Goal: Transaction & Acquisition: Purchase product/service

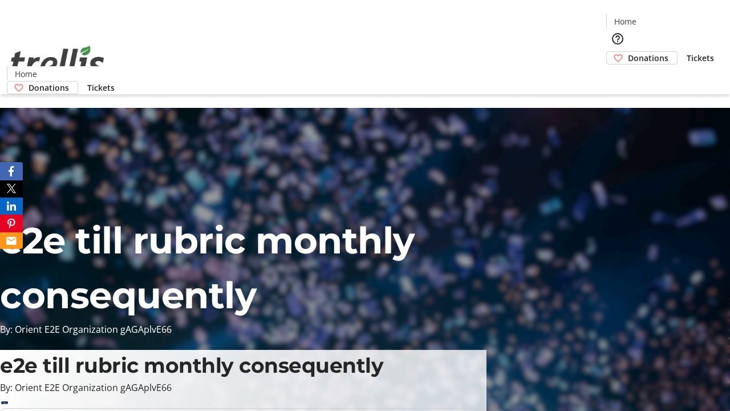
click at [628, 52] on span "Donations" at bounding box center [648, 58] width 41 height 12
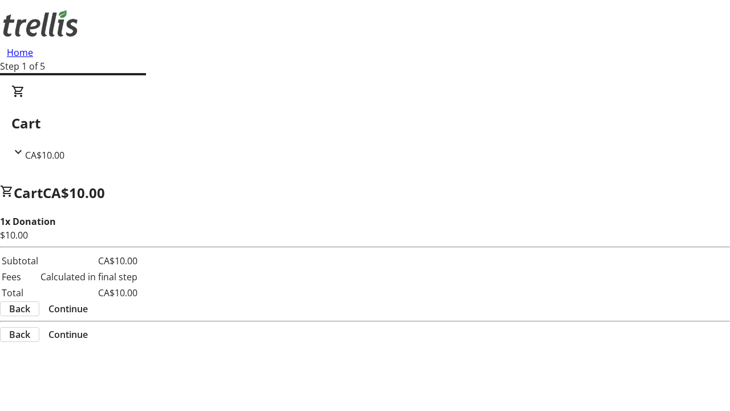
select select "CA"
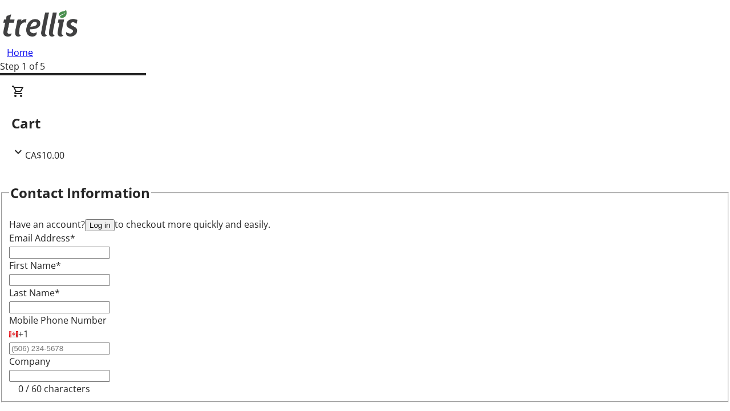
click at [115, 219] on button "Log in" at bounding box center [100, 225] width 30 height 12
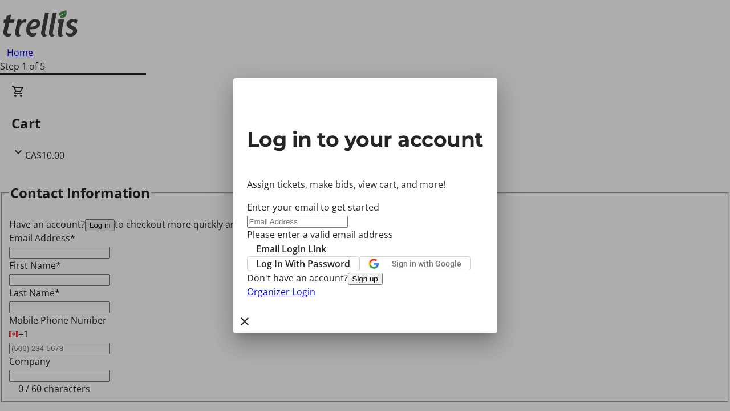
click at [383, 285] on button "Sign up" at bounding box center [365, 279] width 35 height 12
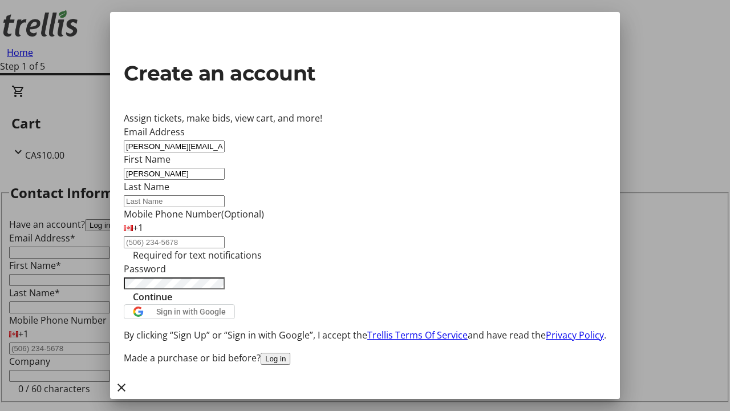
type input "[PERSON_NAME]"
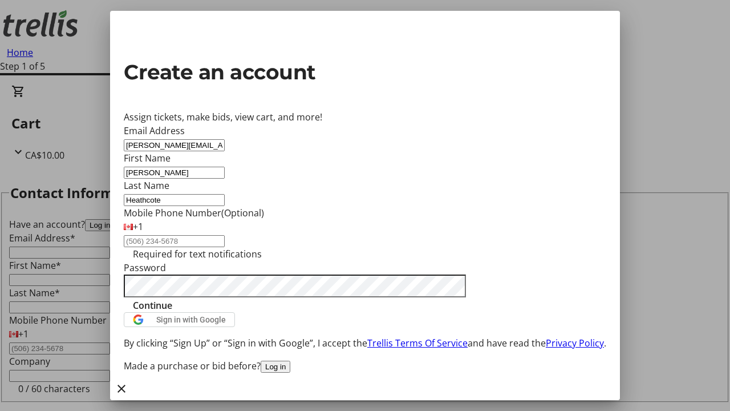
type input "Heathcote"
click at [172, 312] on span "Continue" at bounding box center [152, 305] width 39 height 14
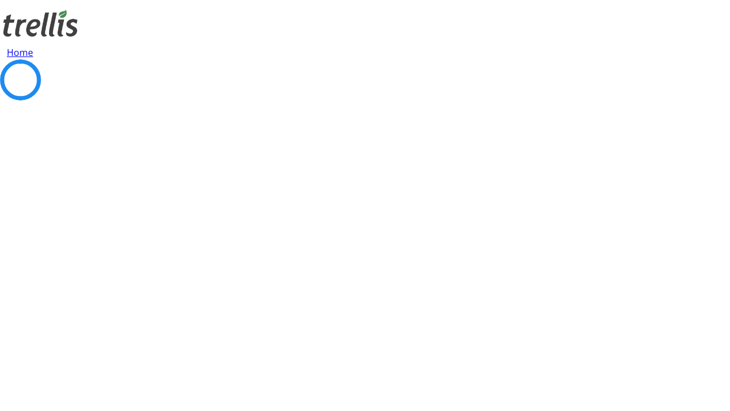
select select "BC"
select select "CA"
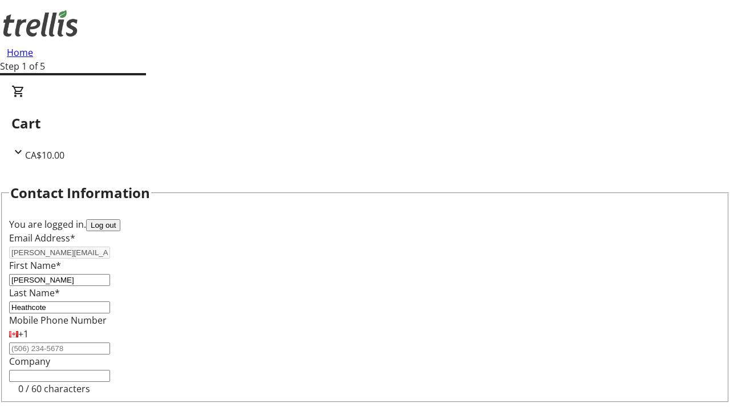
type input "Kelowna"
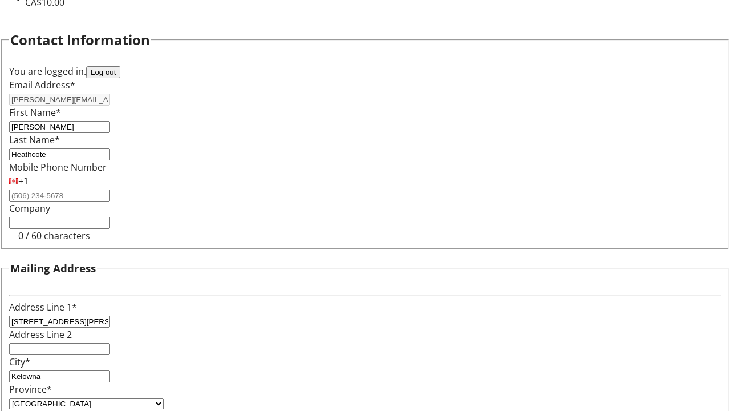
type input "V1Y 0C2"
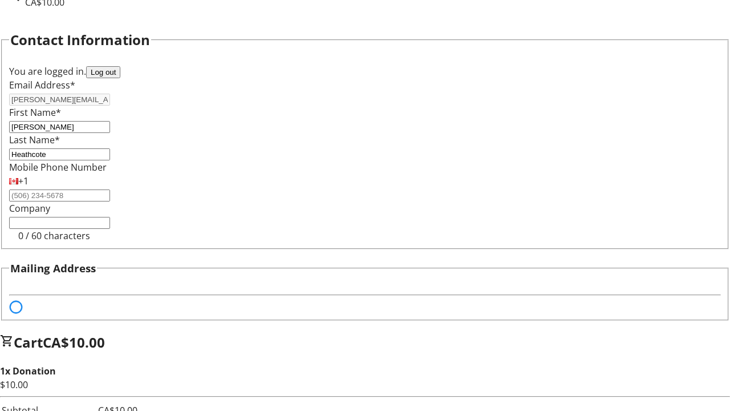
scroll to position [69, 0]
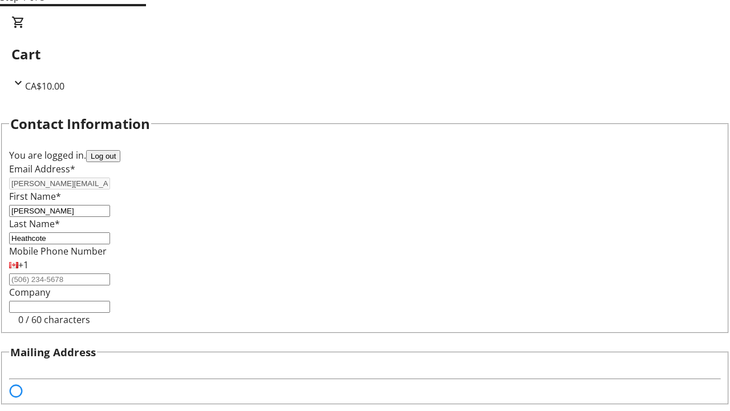
select select "BC"
select select "CA"
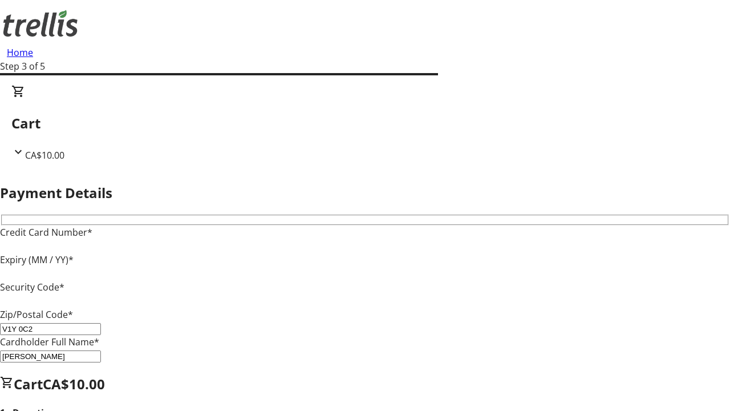
type input "V1Y 0C2"
